Goal: Check status: Check status

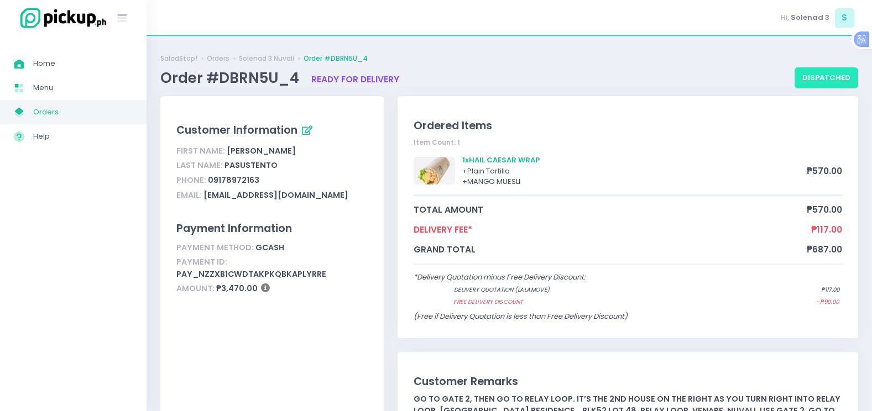
click at [806, 80] on button "dispatched" at bounding box center [827, 77] width 64 height 21
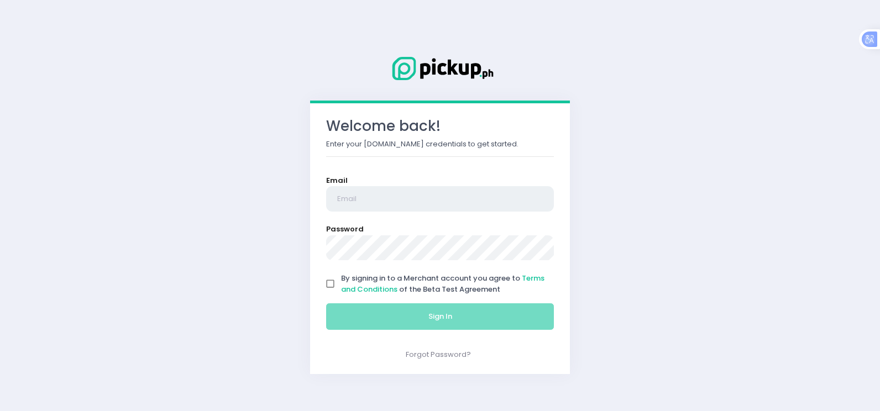
type input "[EMAIL_ADDRESS][DOMAIN_NAME]"
click at [326, 285] on input "By signing in to a Merchant account you agree to Terms and Conditions of the Be…" at bounding box center [330, 284] width 21 height 21
checkbox input "true"
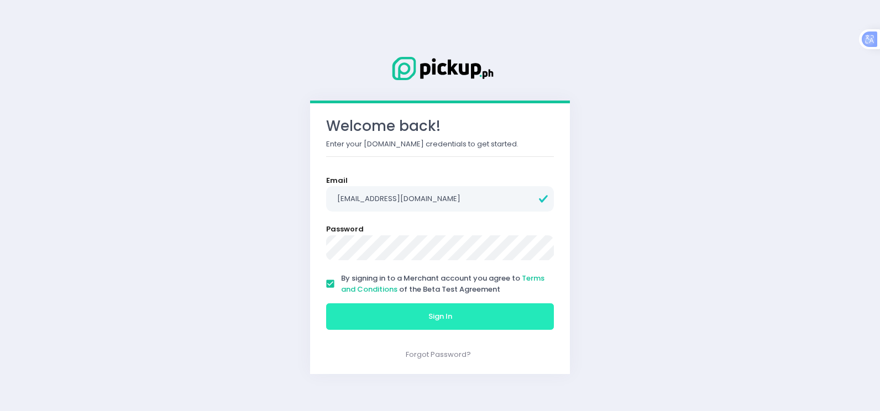
click at [353, 322] on button "Sign In" at bounding box center [440, 317] width 228 height 27
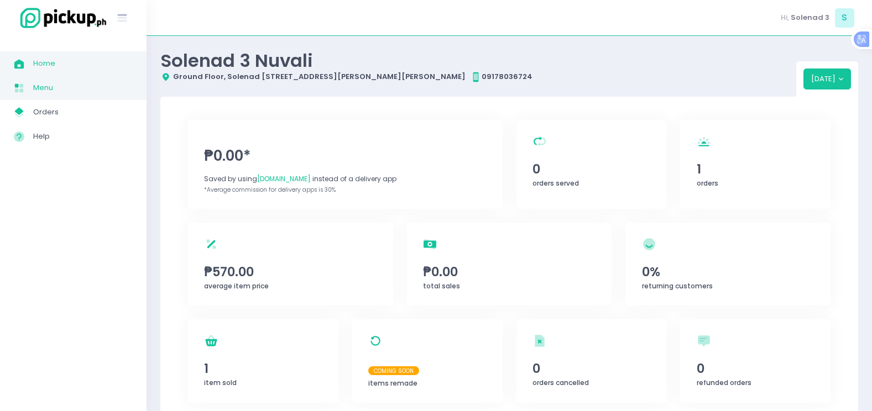
click at [38, 95] on link "Menu Created with Sketch. Menu" at bounding box center [73, 88] width 147 height 24
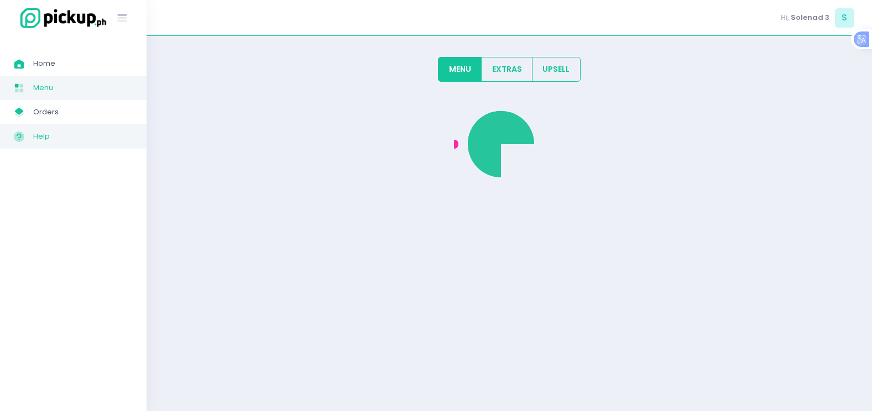
click at [90, 129] on link "Help Created with Sketch. Help" at bounding box center [73, 136] width 147 height 24
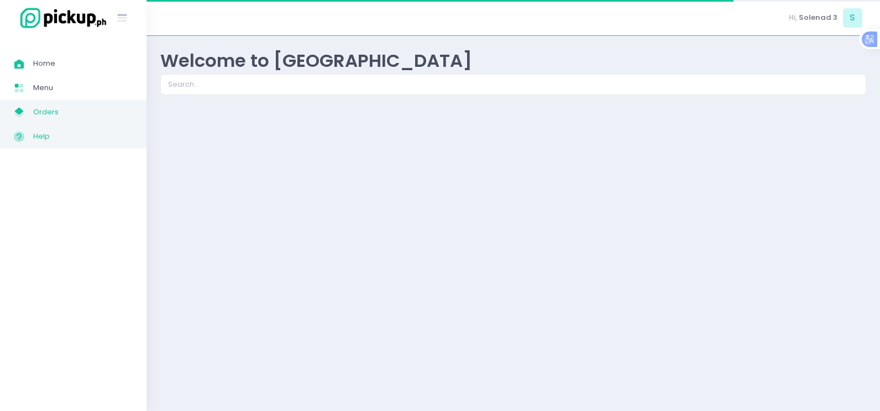
click at [89, 123] on link "My Store Created with Sketch. Orders" at bounding box center [73, 112] width 147 height 24
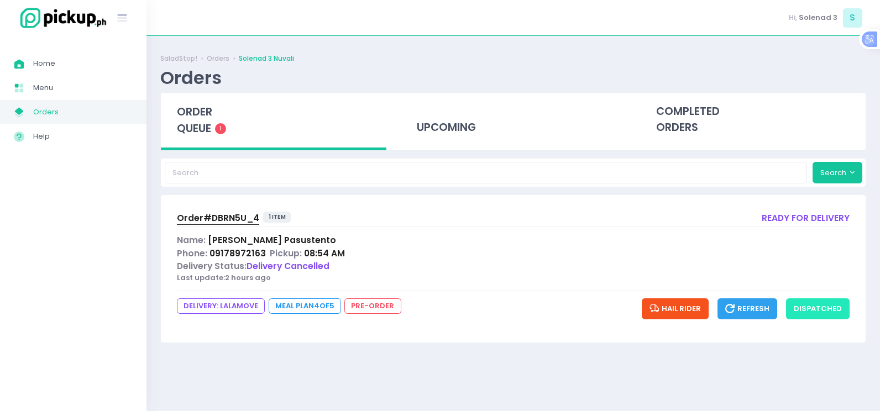
click at [807, 311] on button "dispatched" at bounding box center [818, 309] width 64 height 21
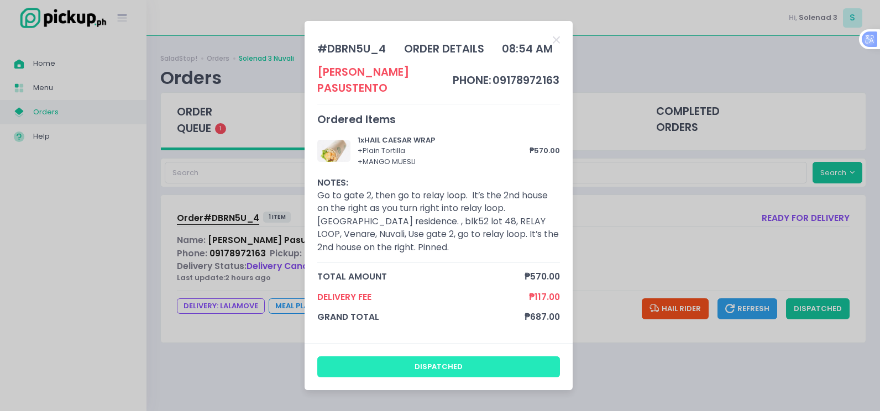
click at [479, 357] on button "dispatched" at bounding box center [438, 367] width 243 height 21
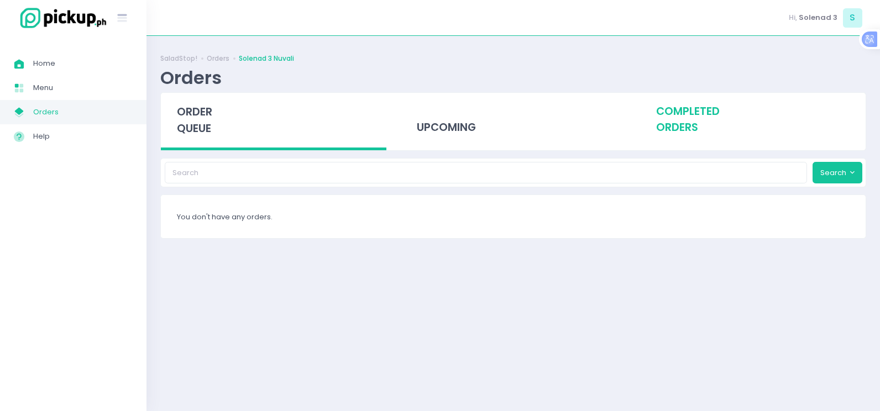
click at [681, 122] on div "completed orders" at bounding box center [753, 120] width 226 height 54
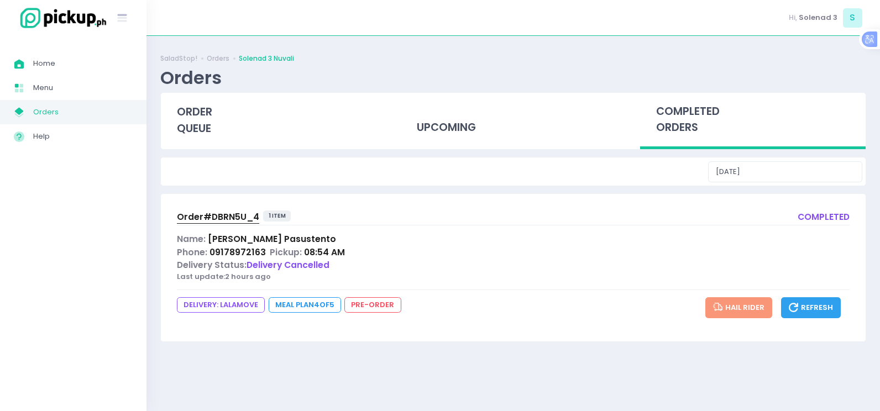
click at [221, 221] on span "Order# DBRN5U_4" at bounding box center [218, 217] width 82 height 12
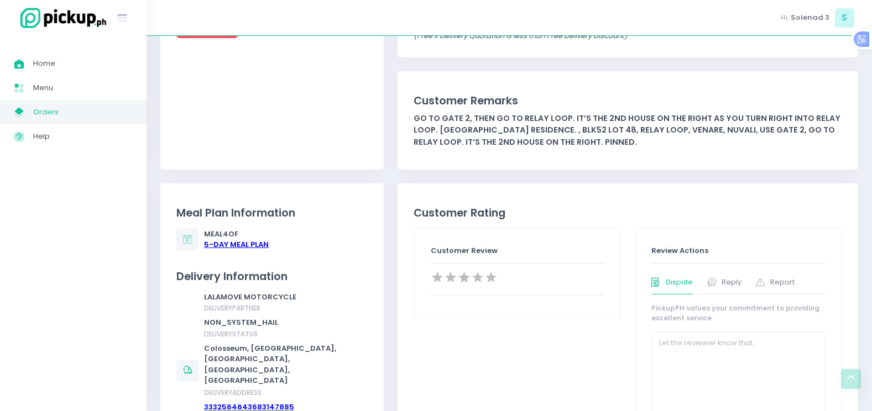
scroll to position [111, 0]
